Goal: Information Seeking & Learning: Understand process/instructions

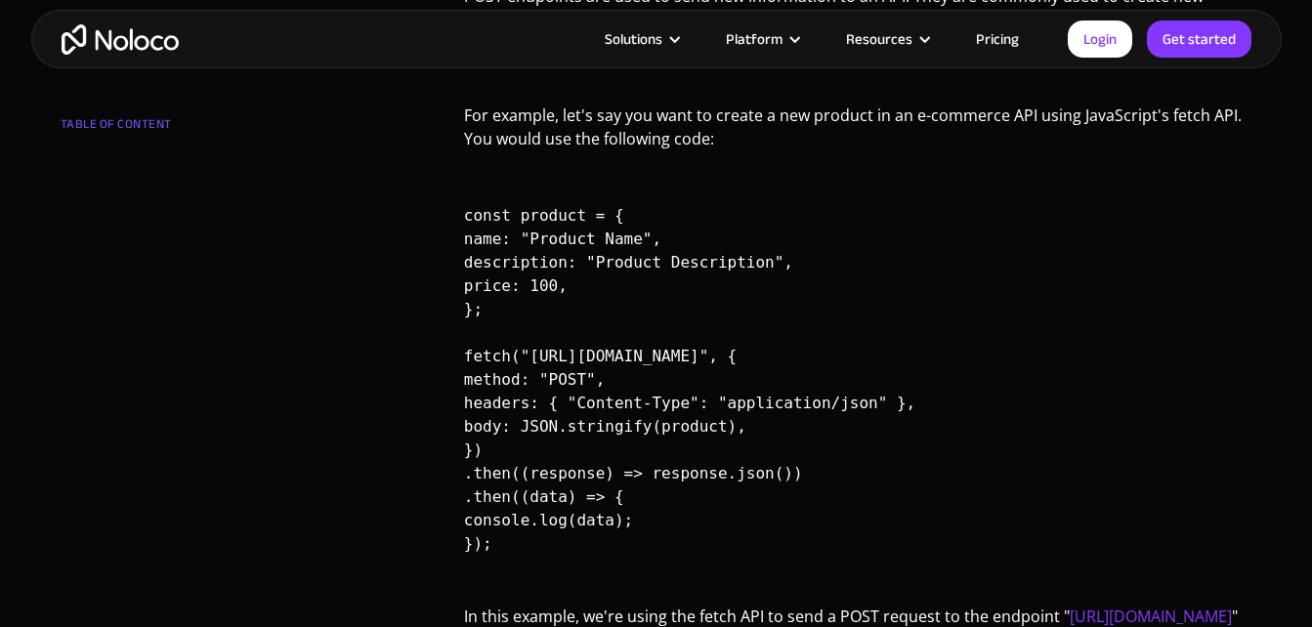
scroll to position [1772, 0]
drag, startPoint x: 502, startPoint y: 375, endPoint x: 532, endPoint y: 353, distance: 37.7
click at [532, 353] on code "const product = { name: "Product Name", description: "Product Description", pri…" at bounding box center [689, 380] width 451 height 425
click at [565, 372] on code "const product = { name: "Product Name", description: "Product Description", pri…" at bounding box center [689, 380] width 451 height 425
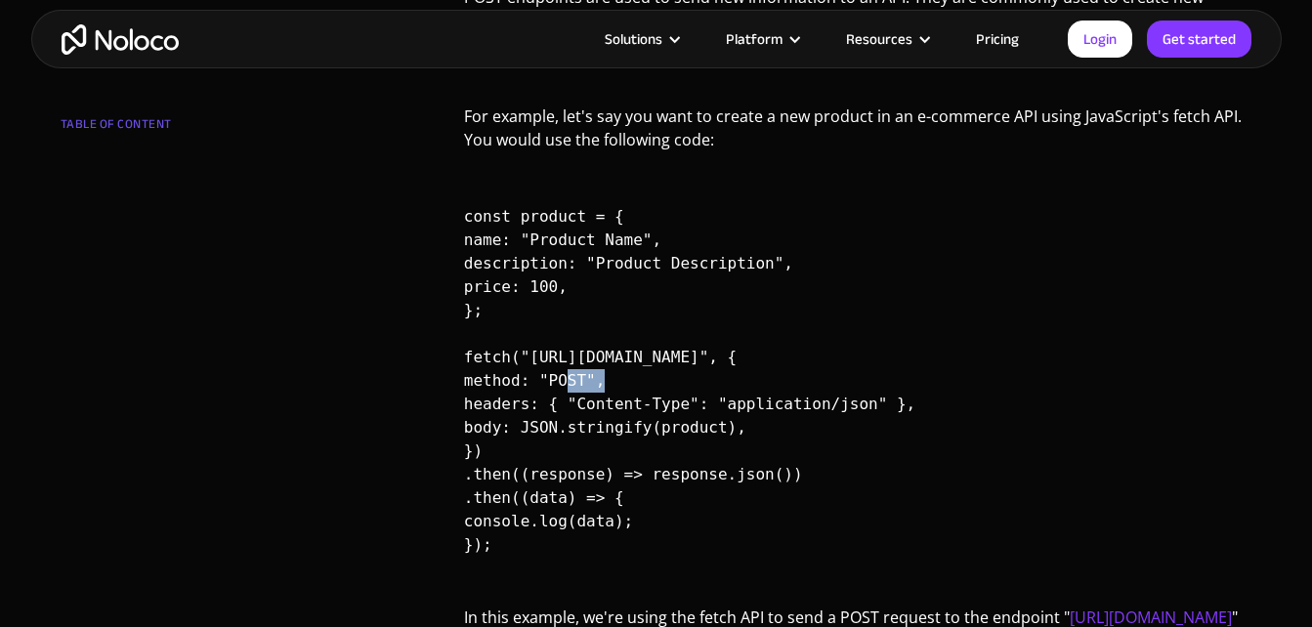
click at [565, 372] on code "const product = { name: "Product Name", description: "Product Description", pri…" at bounding box center [689, 380] width 451 height 425
drag, startPoint x: 565, startPoint y: 372, endPoint x: 761, endPoint y: 447, distance: 209.3
click at [761, 447] on pre "const product = { name: "Product Name", description: "Product Description", pri…" at bounding box center [858, 381] width 788 height 398
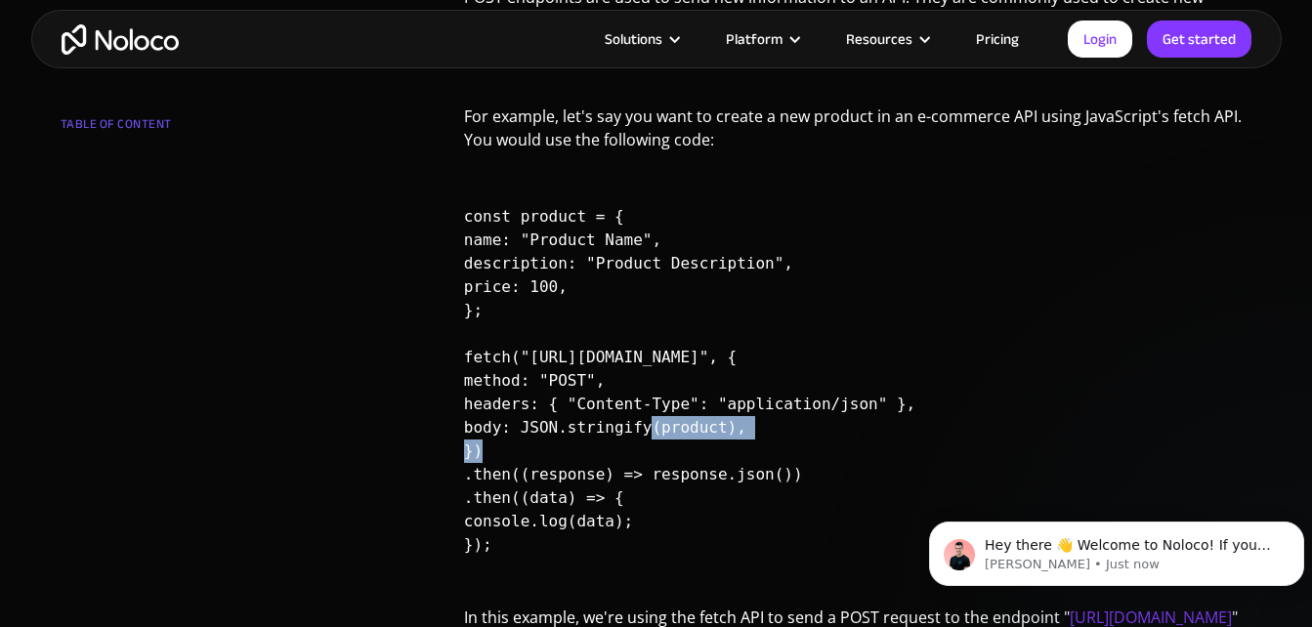
scroll to position [0, 0]
click at [761, 447] on pre "const product = { name: "Product Name", description: "Product Description", pri…" at bounding box center [858, 381] width 788 height 398
drag, startPoint x: 761, startPoint y: 447, endPoint x: 519, endPoint y: 437, distance: 242.4
click at [519, 437] on pre "const product = { name: "Product Name", description: "Product Description", pri…" at bounding box center [858, 381] width 788 height 398
click at [519, 437] on code "const product = { name: "Product Name", description: "Product Description", pri…" at bounding box center [689, 380] width 451 height 425
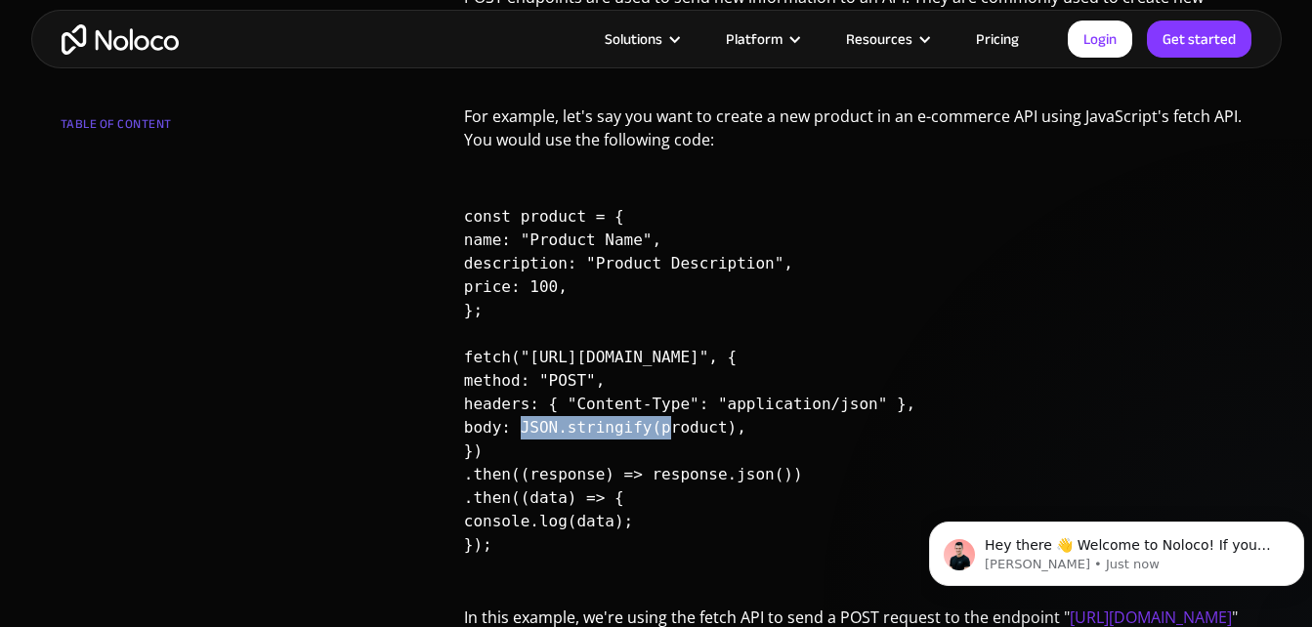
drag, startPoint x: 519, startPoint y: 437, endPoint x: 639, endPoint y: 417, distance: 121.7
click at [639, 417] on code "const product = { name: "Product Name", description: "Product Description", pri…" at bounding box center [689, 380] width 451 height 425
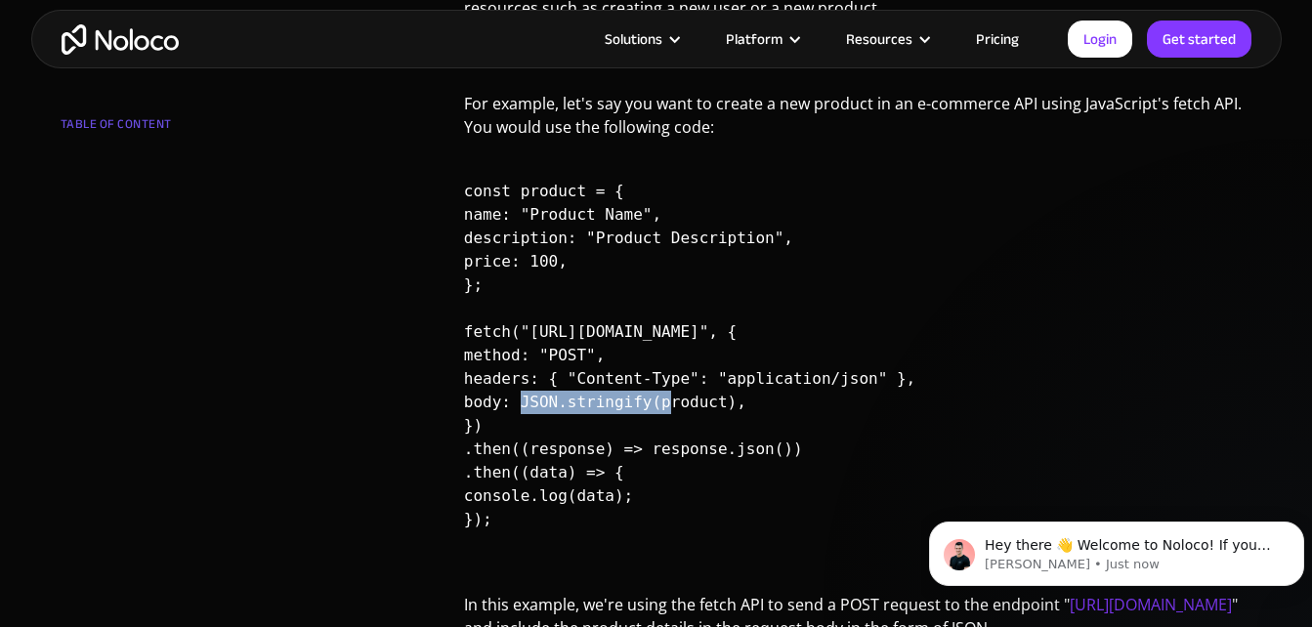
scroll to position [1786, 0]
drag, startPoint x: 639, startPoint y: 417, endPoint x: 456, endPoint y: 199, distance: 284.2
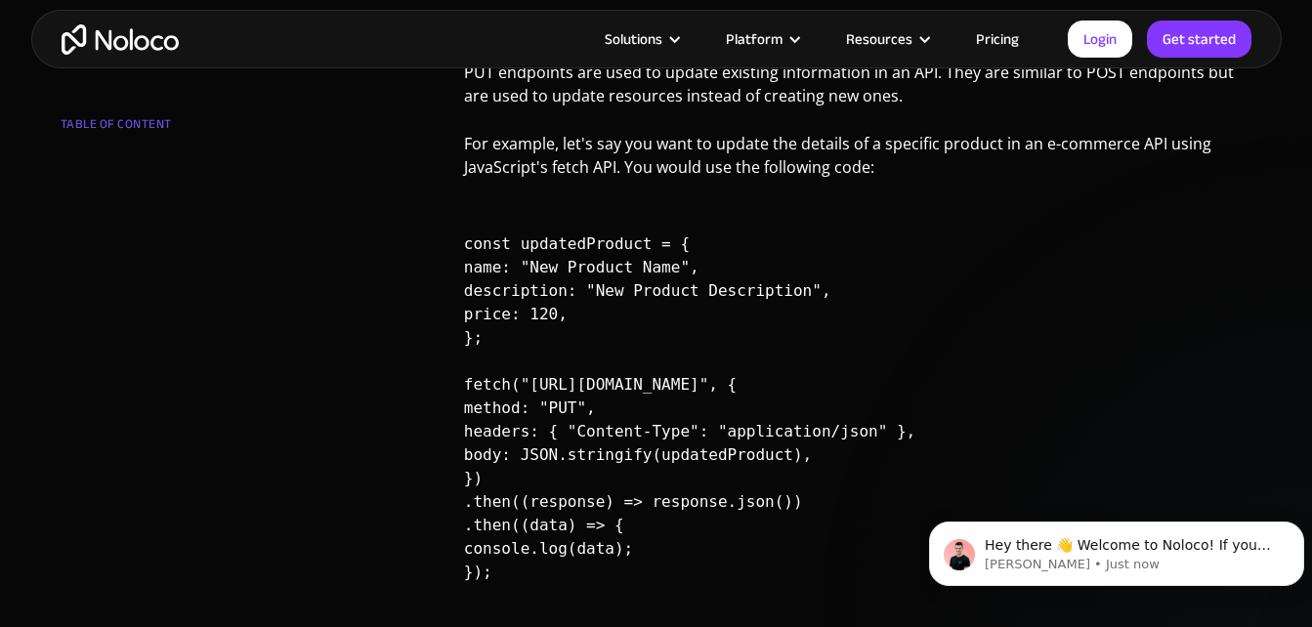
scroll to position [13, 0]
